Goal: Communication & Community: Answer question/provide support

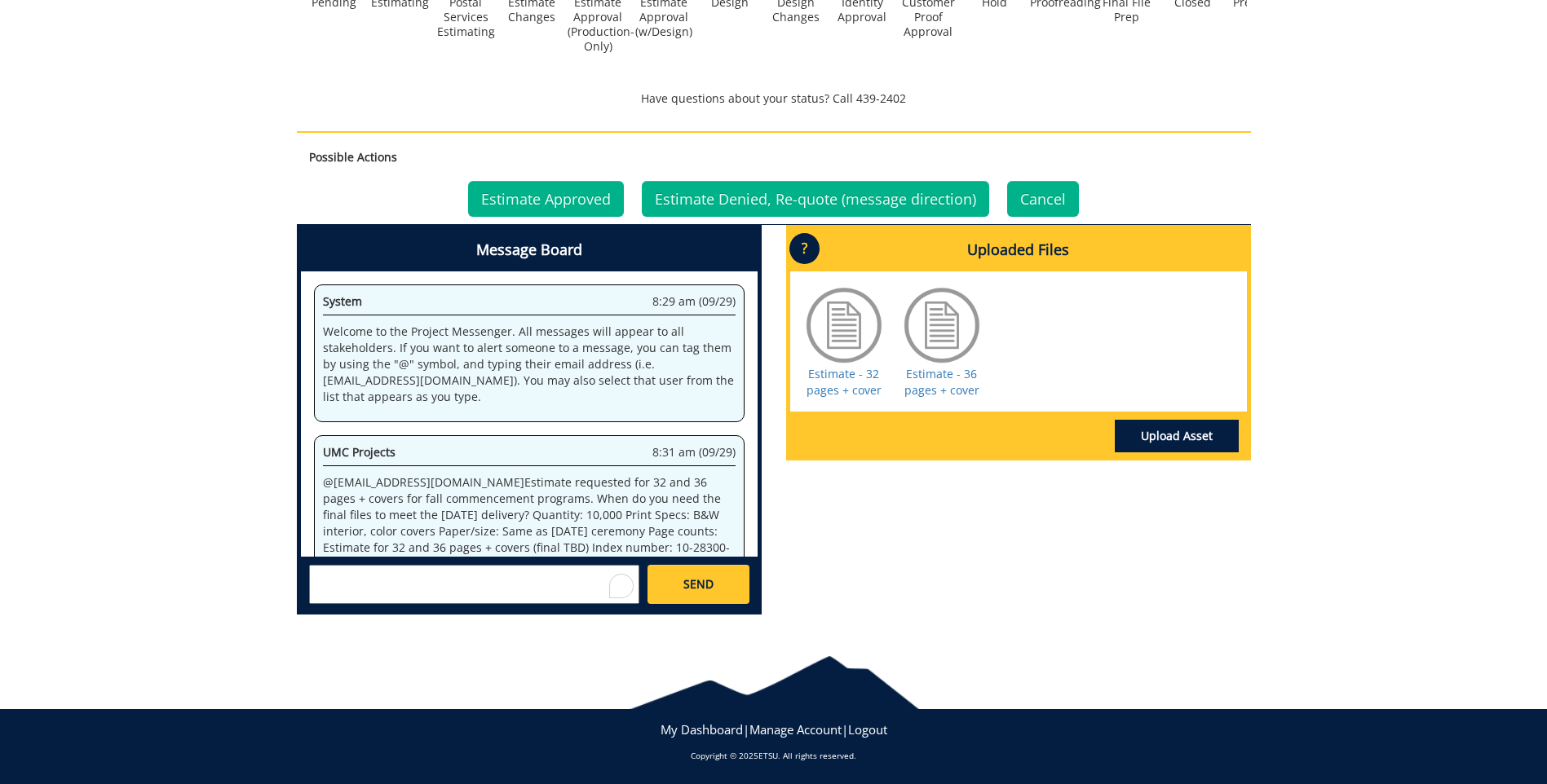
scroll to position [63309, 0]
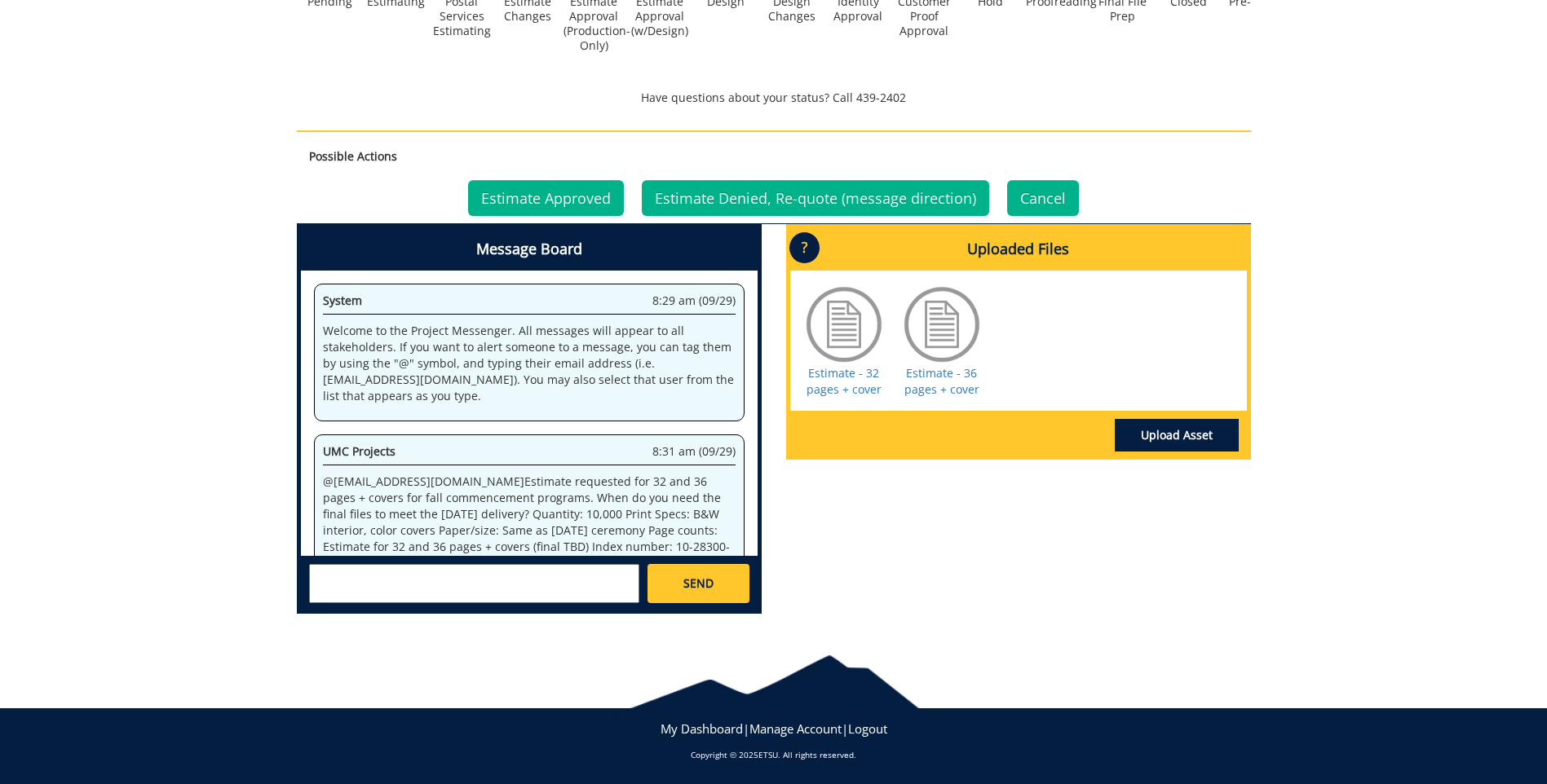
scroll to position [265, 0]
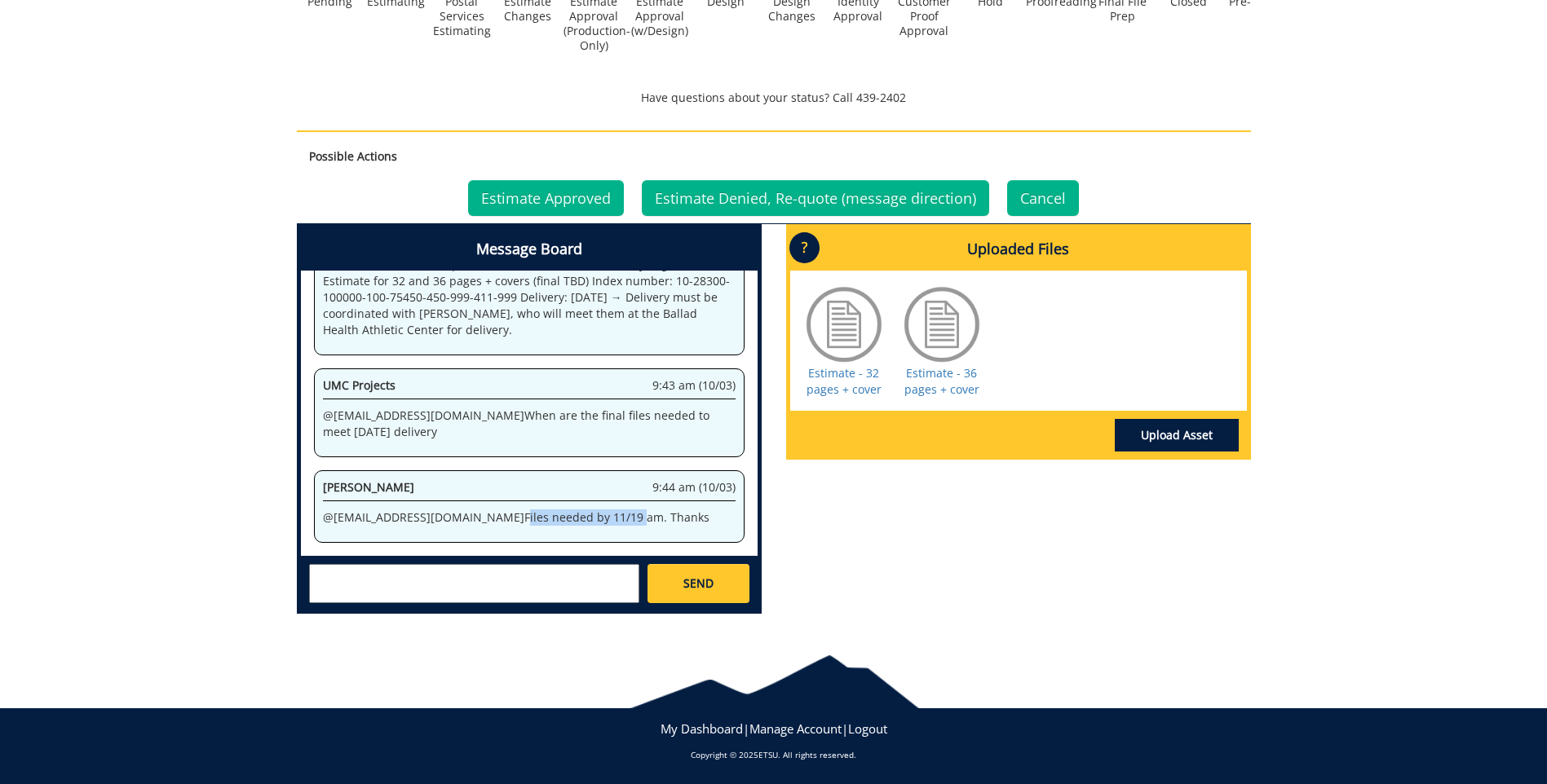
drag, startPoint x: 437, startPoint y: 518, endPoint x: 549, endPoint y: 521, distance: 112.0
click at [549, 521] on p "@ [EMAIL_ADDRESS][DOMAIN_NAME] Files needed by 11/19 am. Thanks" at bounding box center [528, 517] width 412 height 16
drag, startPoint x: 549, startPoint y: 521, endPoint x: 532, endPoint y: 520, distance: 17.0
copy p "Files needed by 11/19"
drag, startPoint x: 516, startPoint y: 555, endPoint x: 493, endPoint y: 575, distance: 30.5
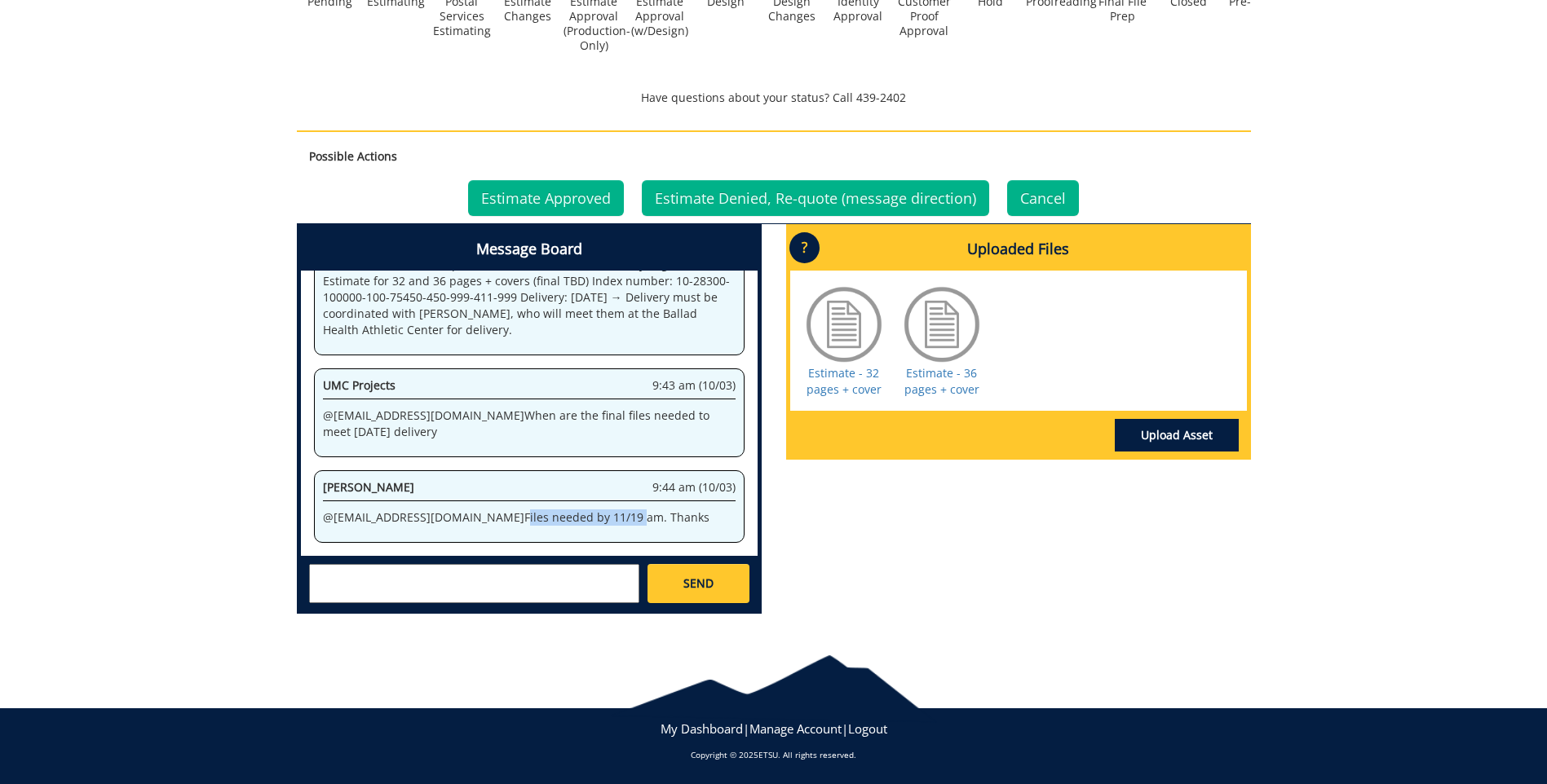
click at [516, 555] on div "System 8:29 am (09/29) Welcome to the Project Messenger. All messages will appe…" at bounding box center [529, 413] width 457 height 285
click at [483, 578] on textarea at bounding box center [474, 584] width 330 height 39
click at [641, 598] on div "[PERSON_NAME] [EMAIL_ADDRESS][DOMAIN_NAME] [PERSON_NAME] [EMAIL_ADDRESS][DOMAIN…" at bounding box center [529, 583] width 457 height 54
click at [627, 591] on div "1" at bounding box center [620, 585] width 23 height 23
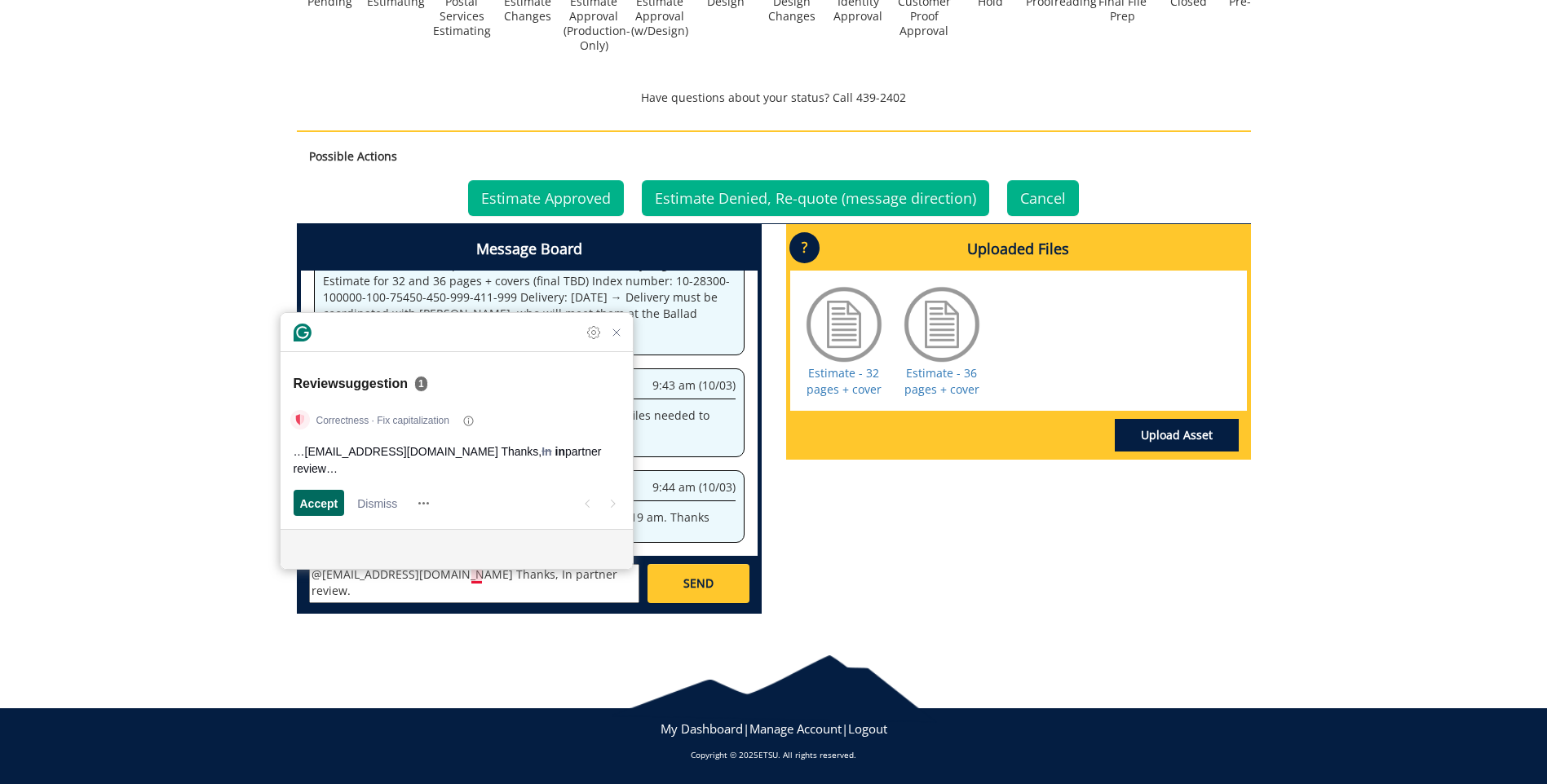
click at [334, 495] on span "Accept" at bounding box center [319, 503] width 38 height 17
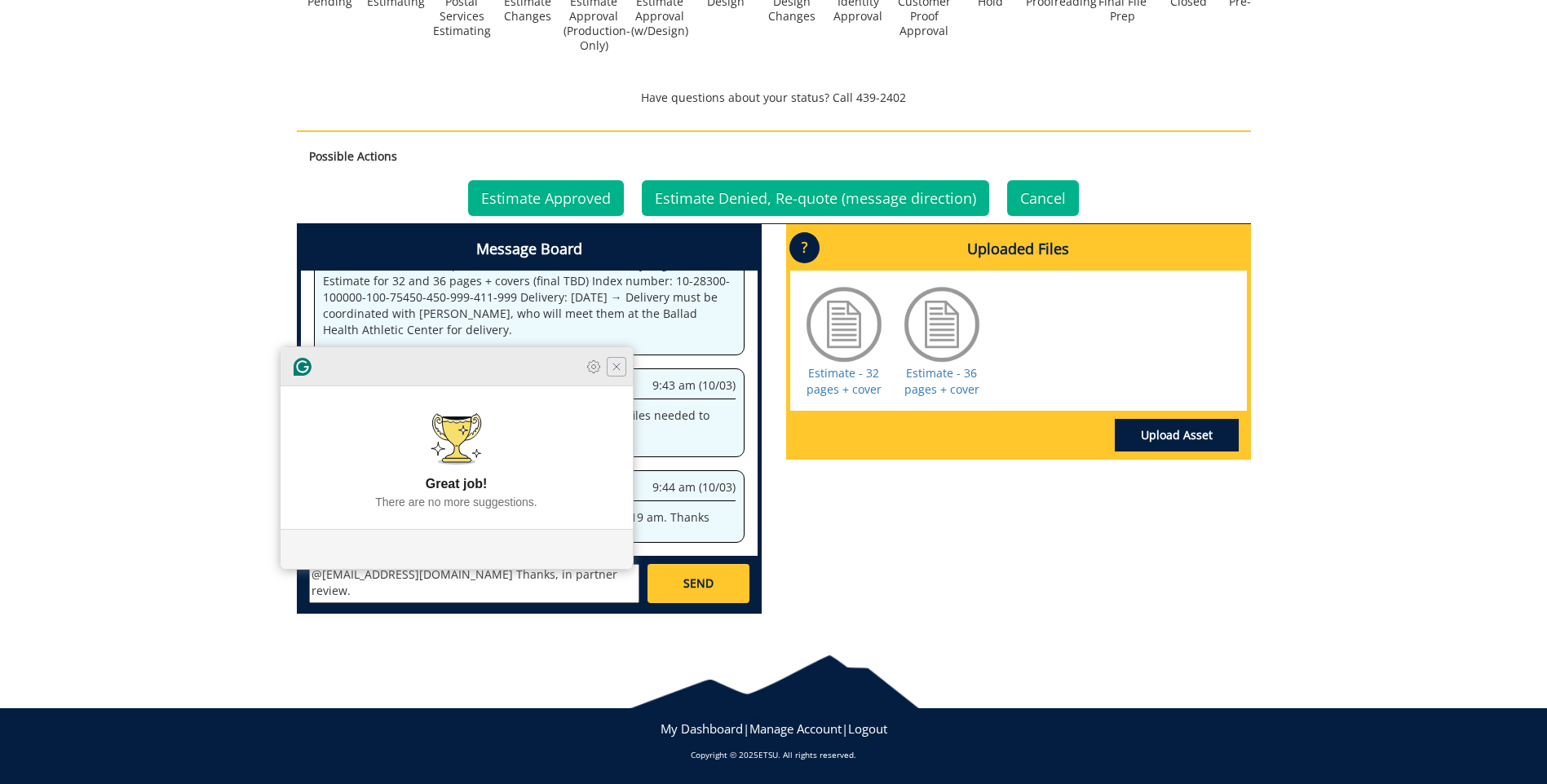
type textarea "@[EMAIL_ADDRESS][DOMAIN_NAME] Thanks, in partner review."
click at [614, 374] on icon "Close Grammarly Assistant" at bounding box center [616, 366] width 13 height 13
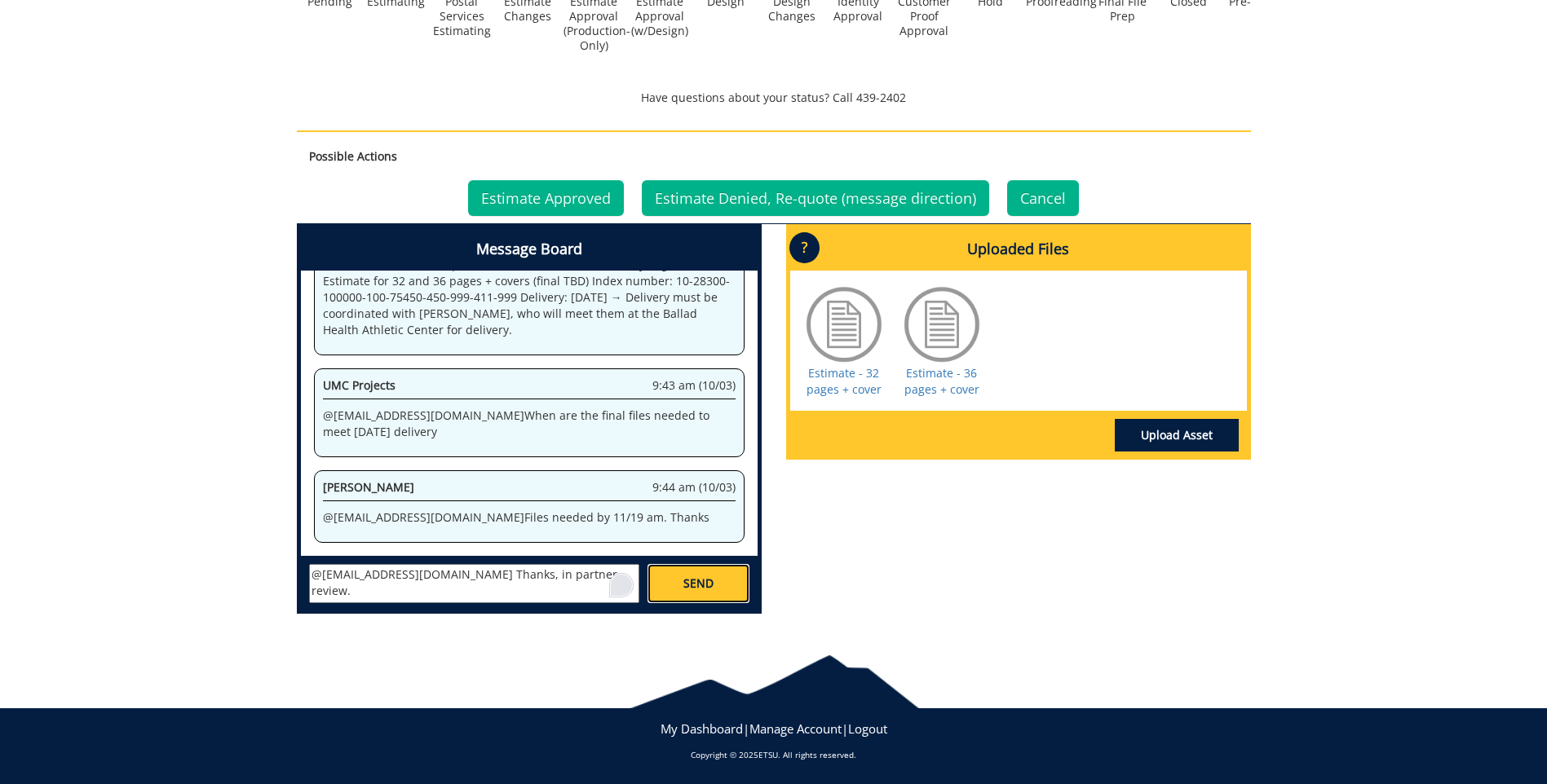
click at [705, 566] on link "SEND" at bounding box center [698, 584] width 101 height 39
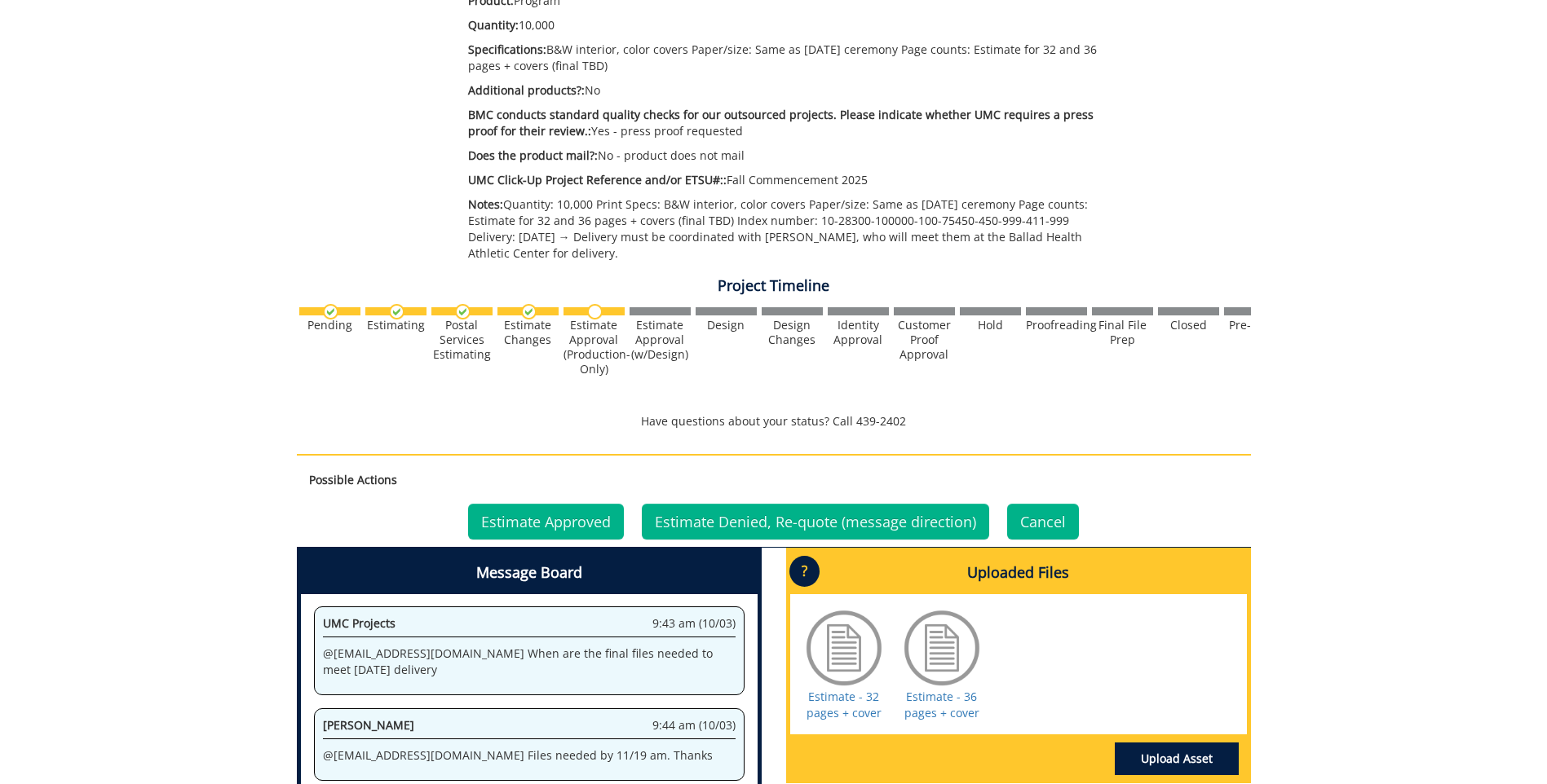
scroll to position [459, 0]
